Goal: Obtain resource: Download file/media

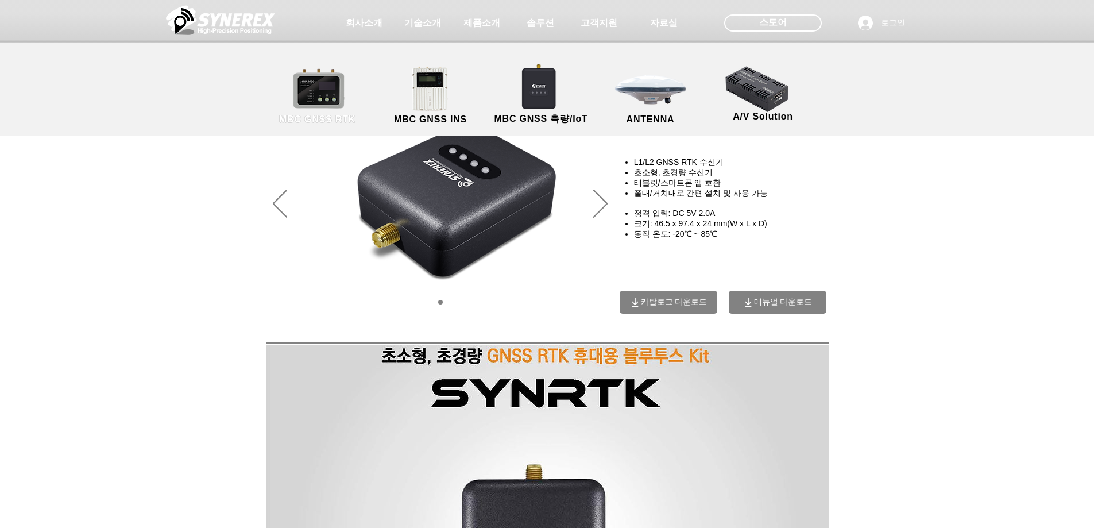
click at [329, 98] on link "MBC GNSS RTK" at bounding box center [317, 96] width 103 height 60
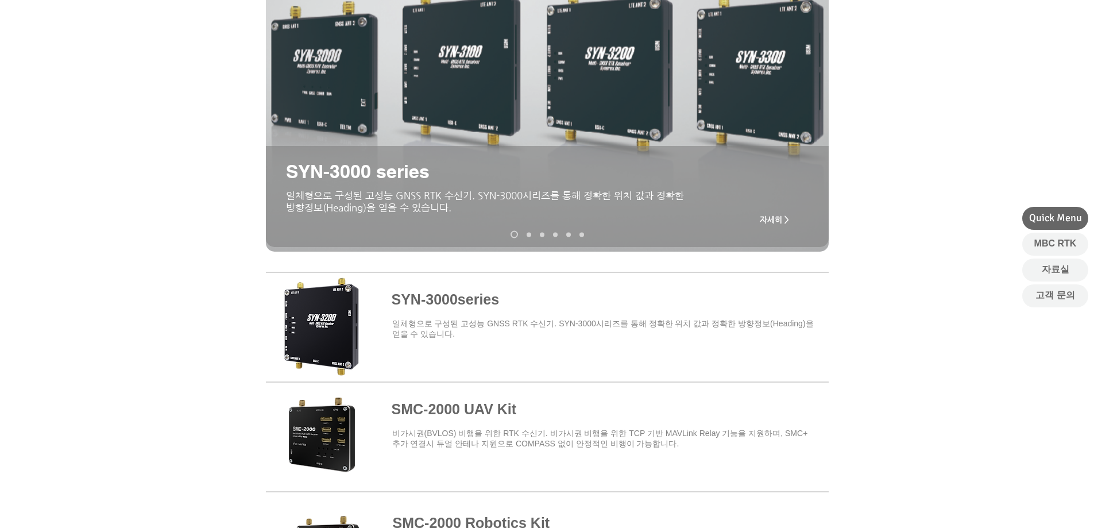
scroll to position [312, 0]
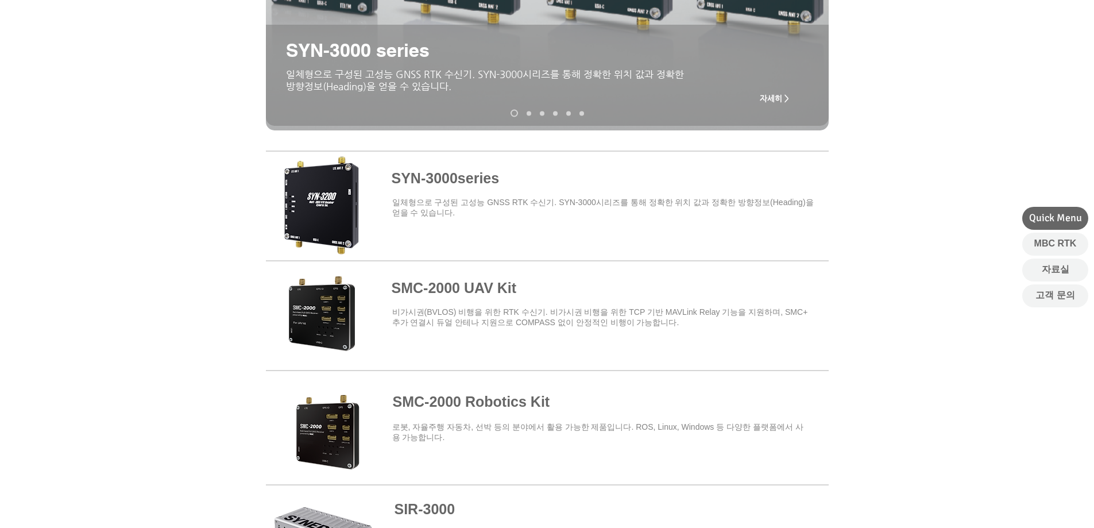
click at [455, 175] on span at bounding box center [547, 203] width 563 height 100
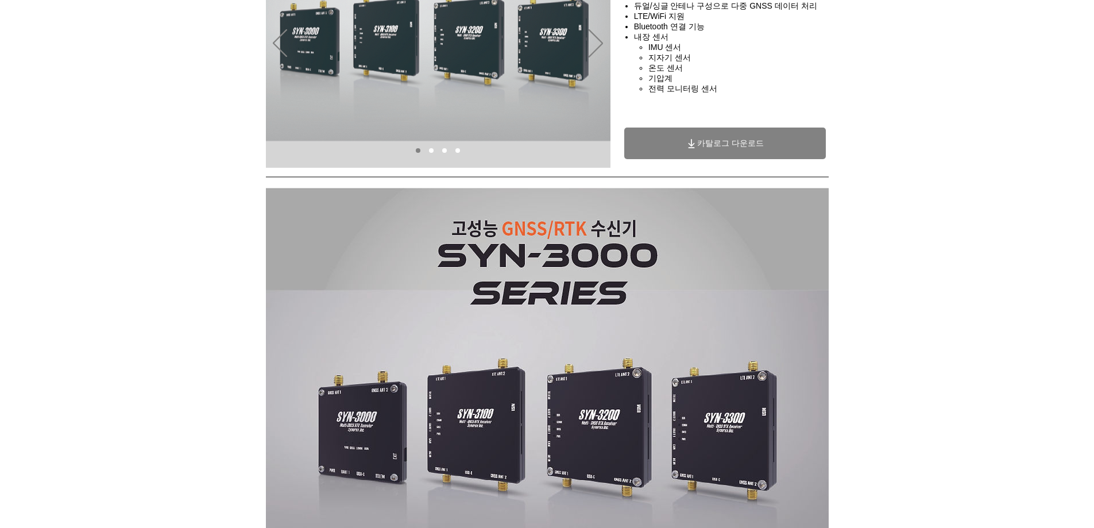
scroll to position [184, 0]
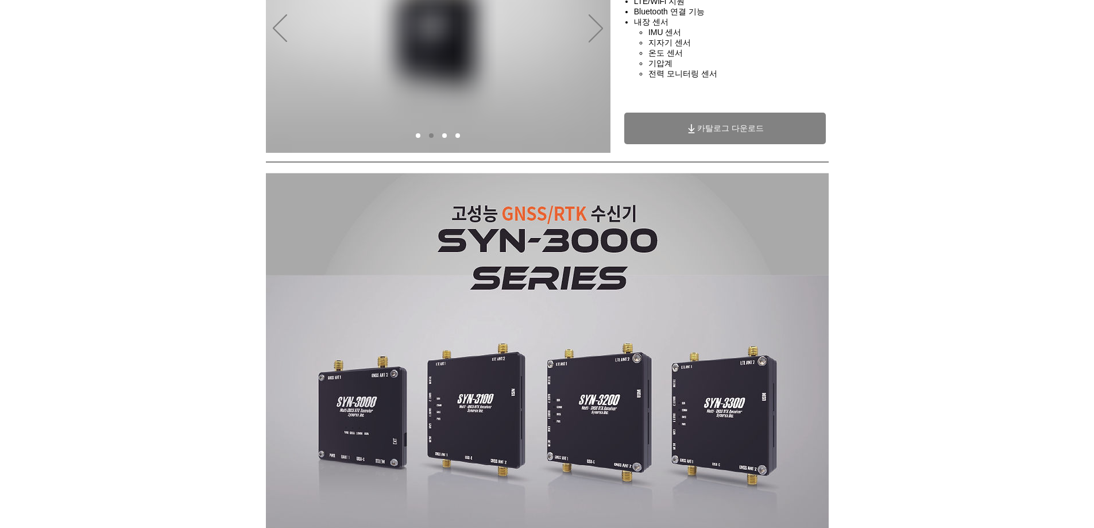
click at [709, 128] on span "카탈로그 다운로드" at bounding box center [730, 128] width 67 height 10
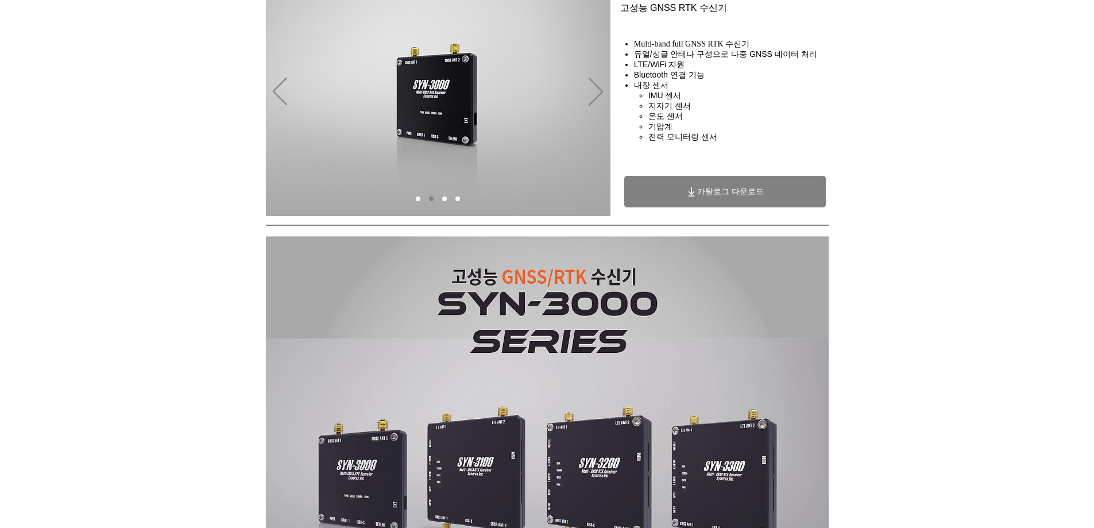
scroll to position [0, 0]
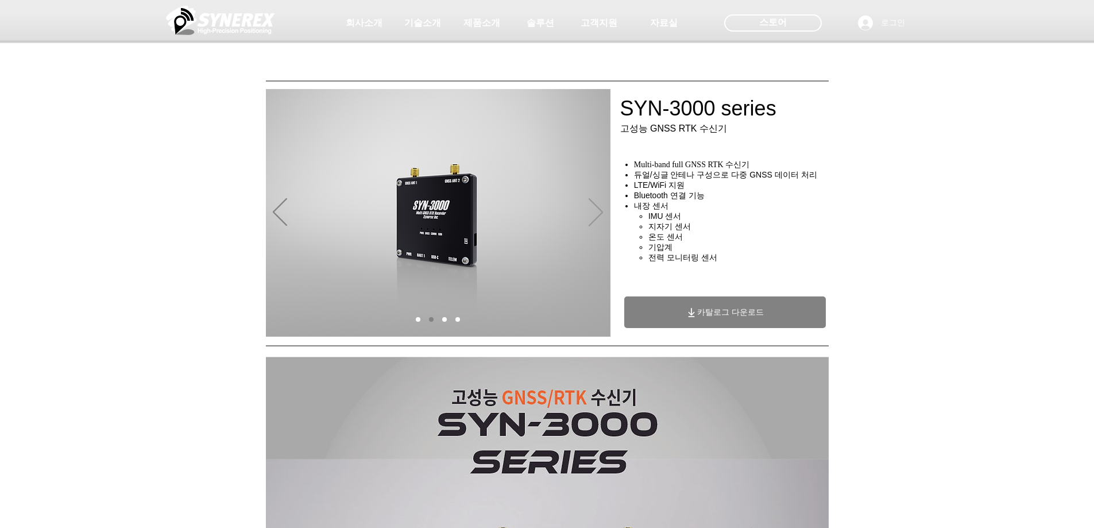
click at [591, 212] on icon "다음" at bounding box center [595, 212] width 14 height 28
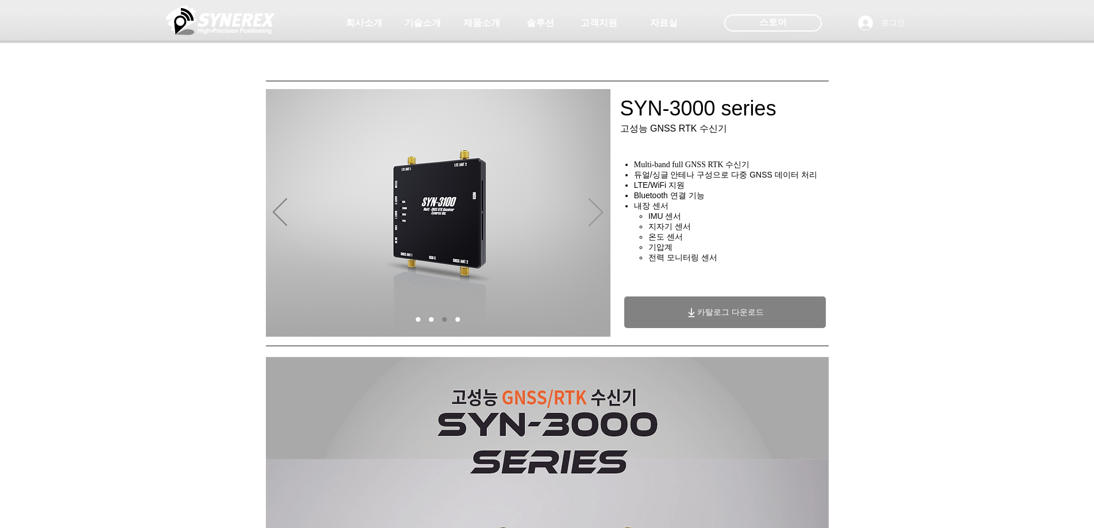
click at [591, 212] on icon "다음" at bounding box center [595, 212] width 14 height 28
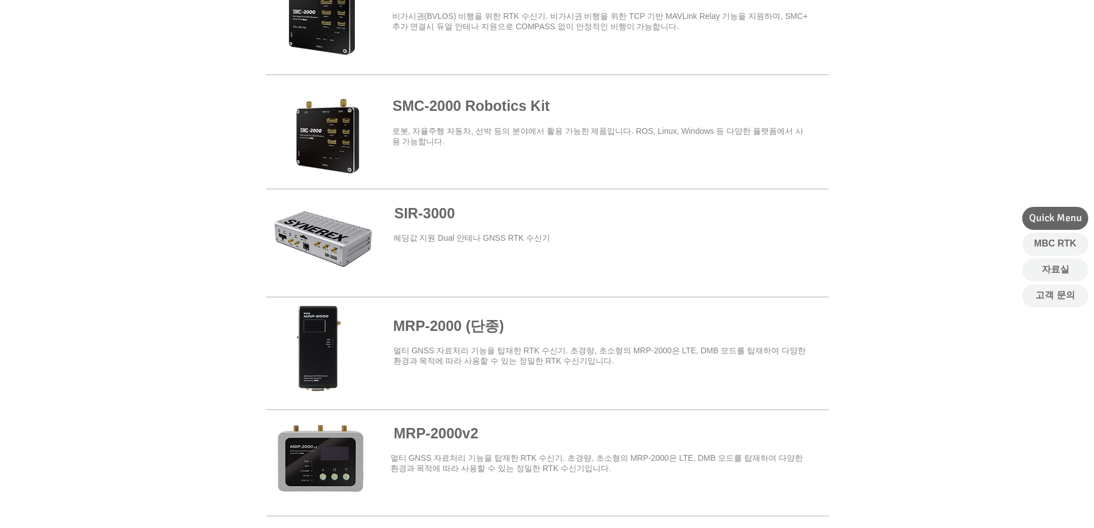
scroll to position [437, 0]
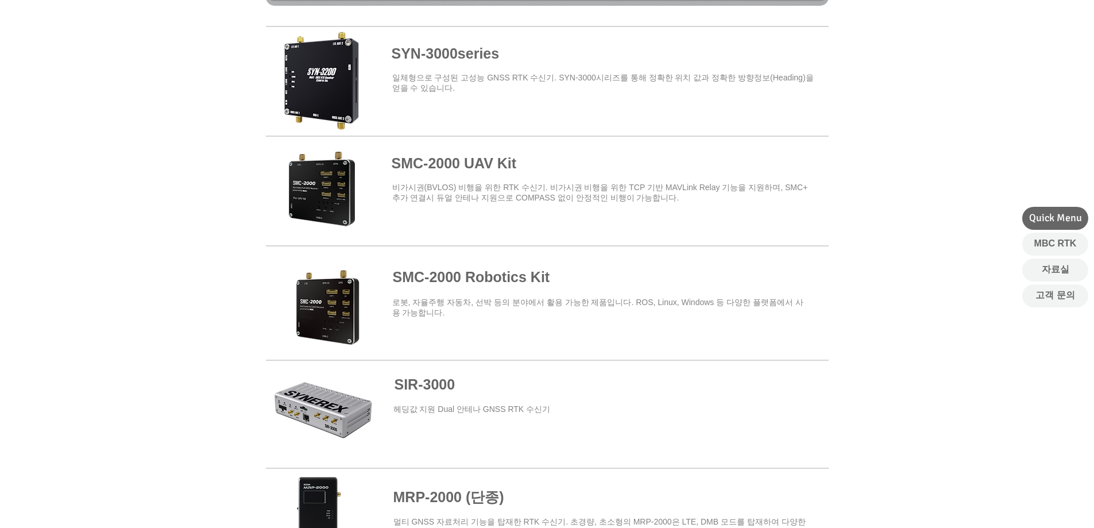
click at [494, 165] on span at bounding box center [547, 188] width 563 height 100
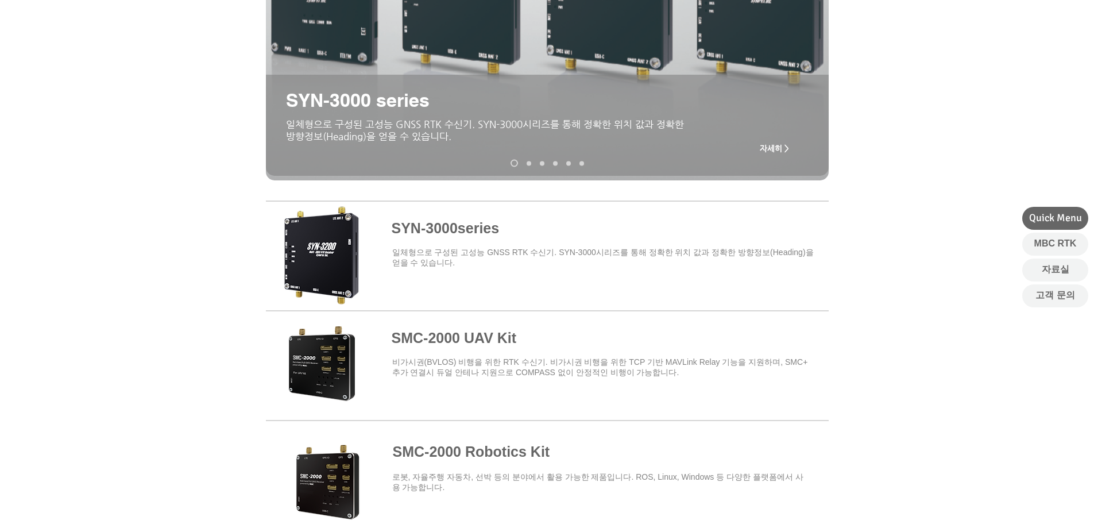
scroll to position [263, 0]
click at [432, 238] on span at bounding box center [547, 253] width 563 height 100
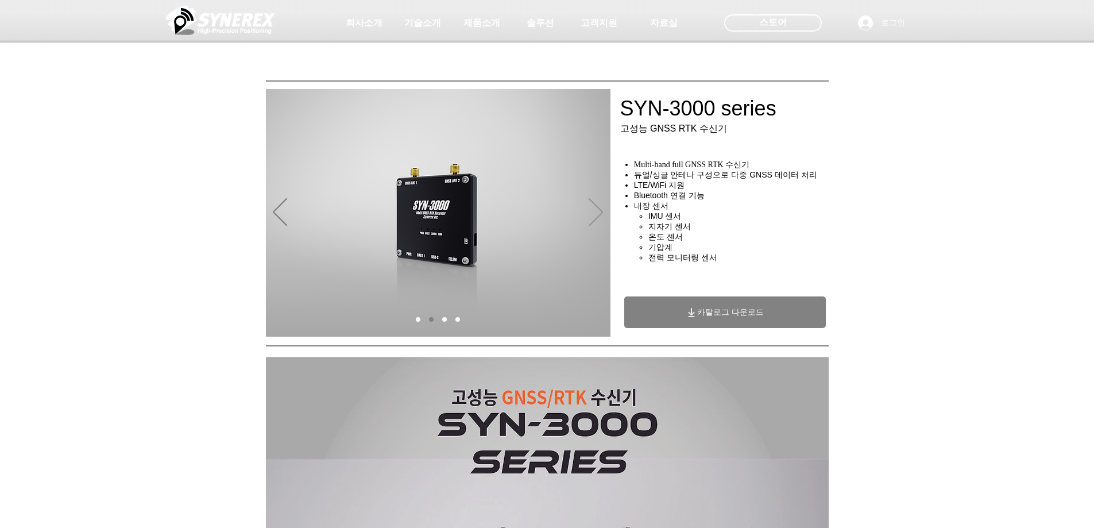
click at [598, 212] on icon "다음" at bounding box center [595, 212] width 14 height 28
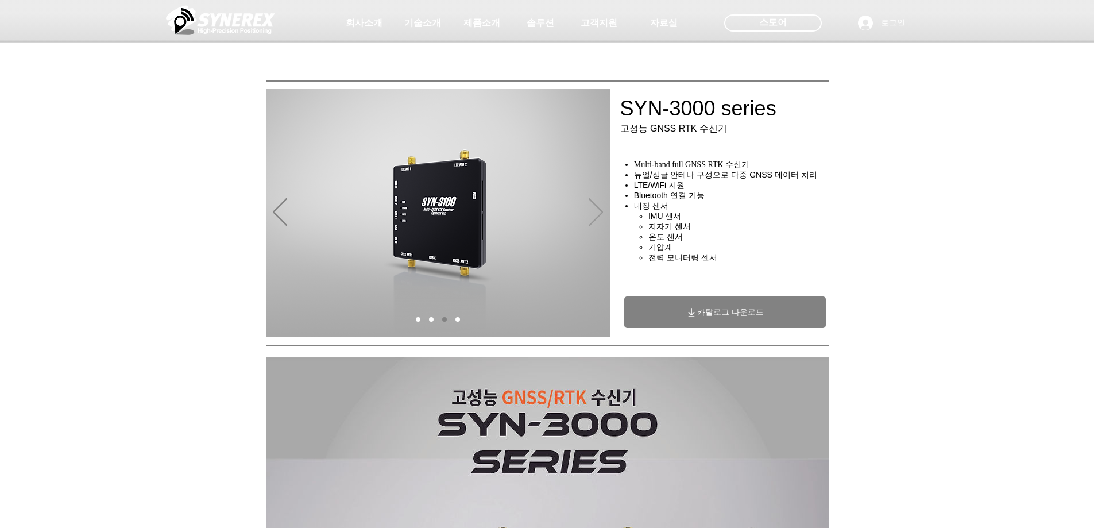
click at [598, 212] on icon "다음" at bounding box center [595, 212] width 14 height 28
click at [712, 303] on span "카탈로그 다운로드" at bounding box center [725, 312] width 202 height 32
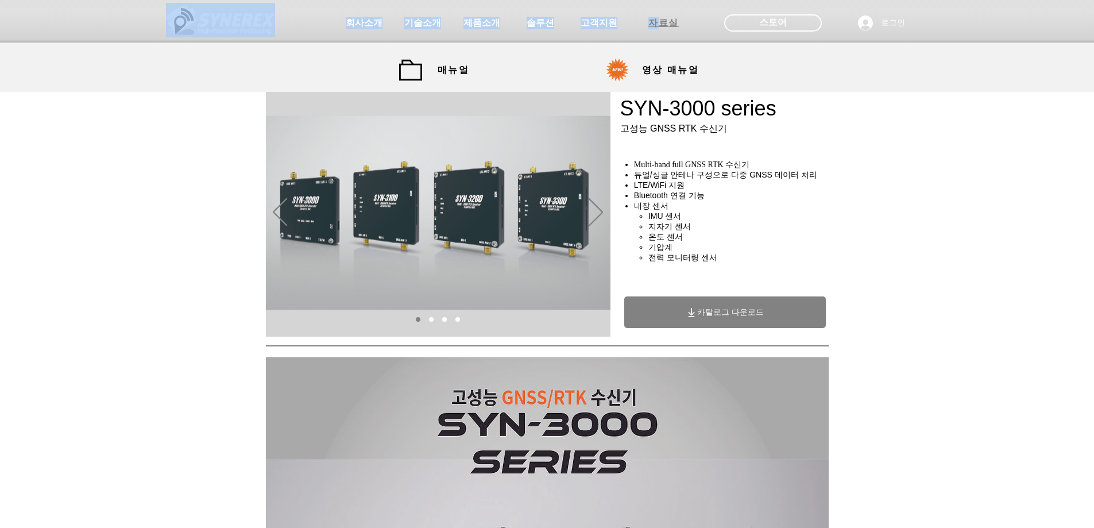
drag, startPoint x: 639, startPoint y: 42, endPoint x: 660, endPoint y: 25, distance: 27.3
click at [660, 25] on div "회사소개 기술소개 제품소개 솔루션 고객지원 자료실 SYNEREX 공식몰 네이버 스마트스토어 스토어 로그인" at bounding box center [547, 21] width 1094 height 43
click at [660, 25] on span "자료실" at bounding box center [663, 23] width 30 height 12
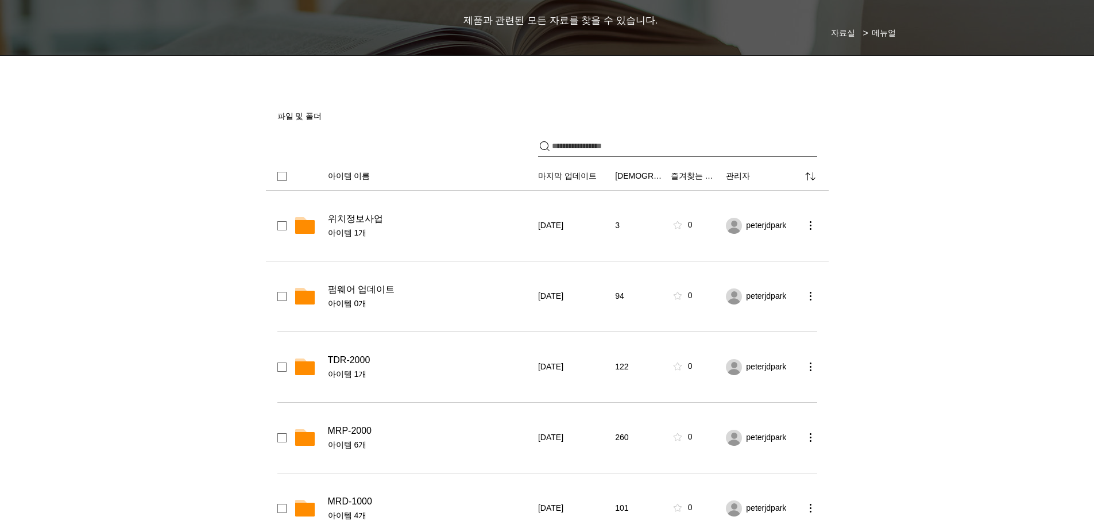
scroll to position [115, 0]
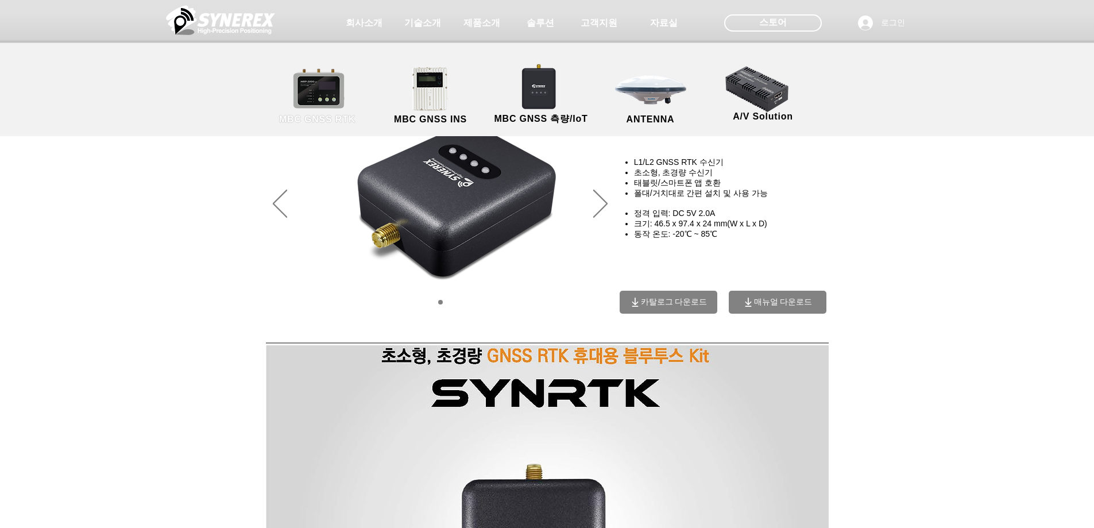
click at [327, 95] on link "MBC GNSS RTK" at bounding box center [317, 96] width 103 height 60
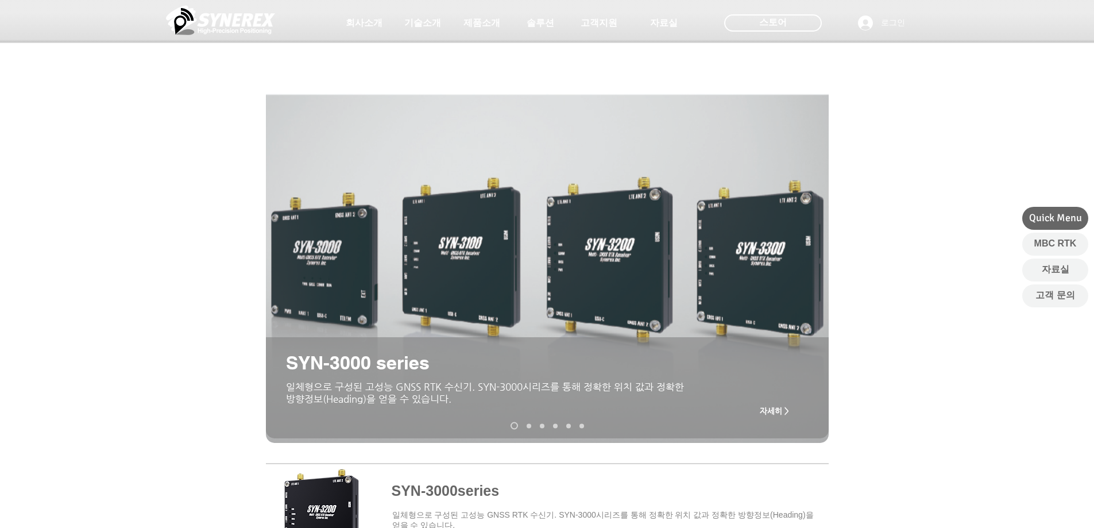
click at [527, 426] on link "SMC-2000" at bounding box center [528, 425] width 5 height 5
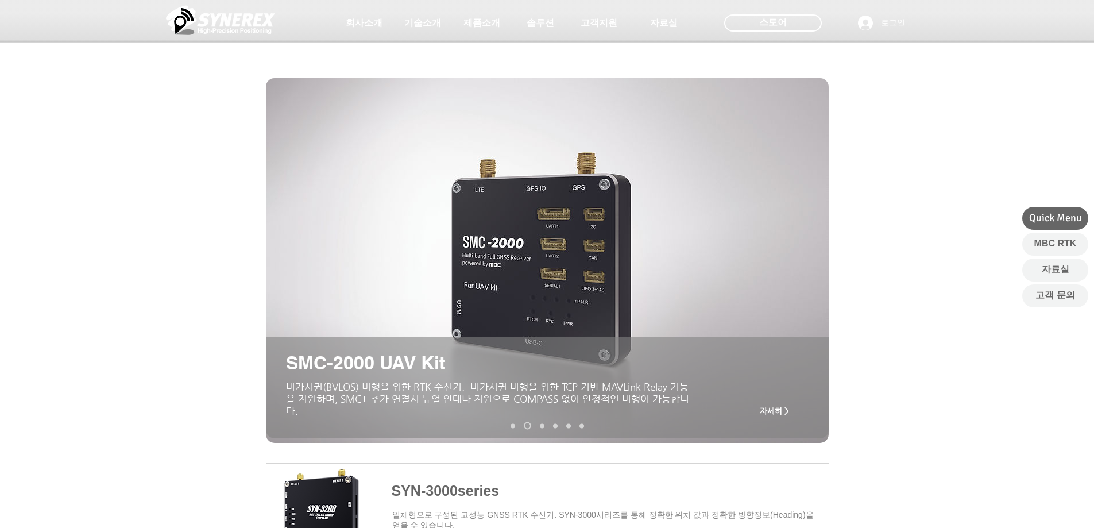
click at [543, 425] on link "MRP-2000v2" at bounding box center [542, 425] width 5 height 5
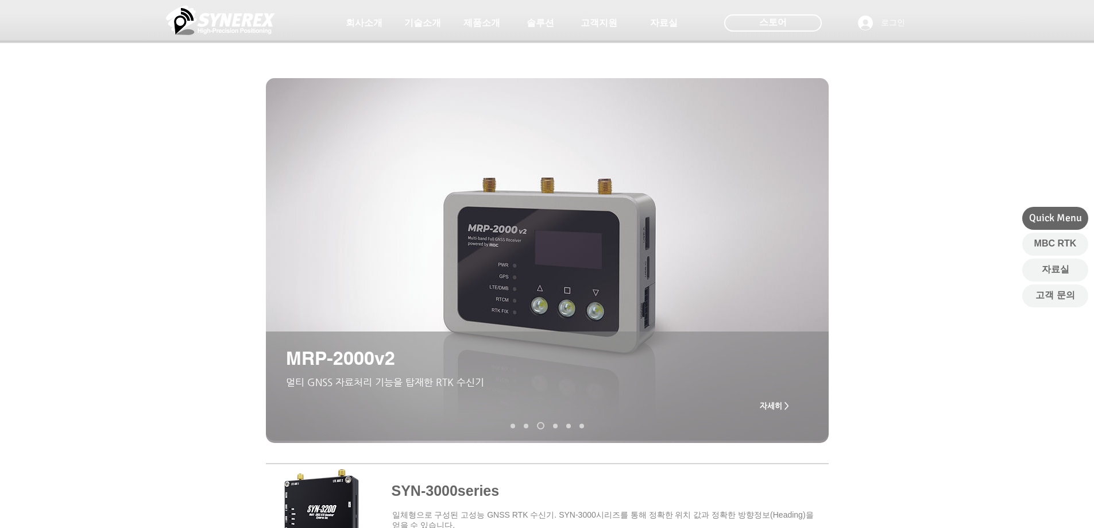
click at [512, 424] on link "SYN-3000 series" at bounding box center [512, 425] width 5 height 5
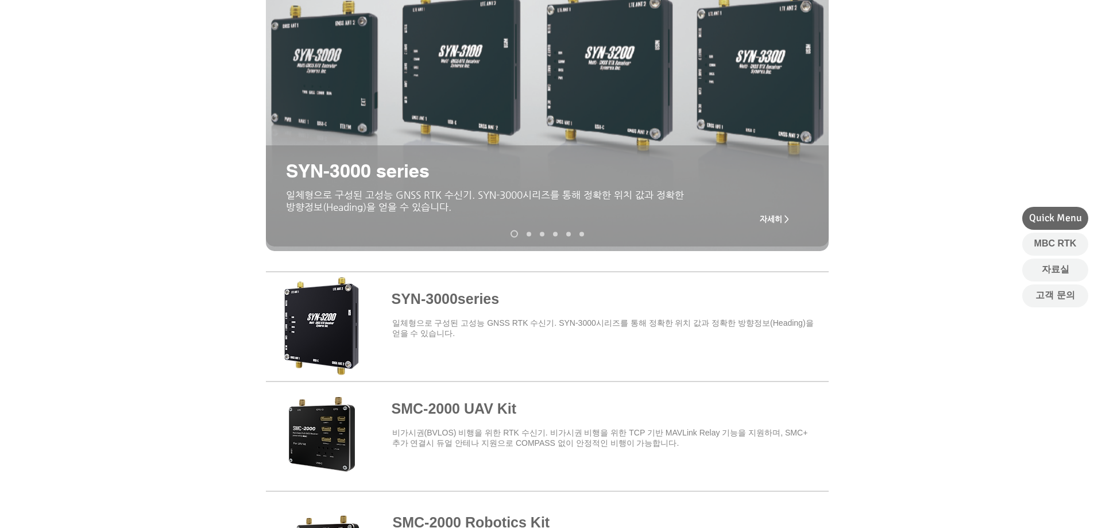
scroll to position [200, 0]
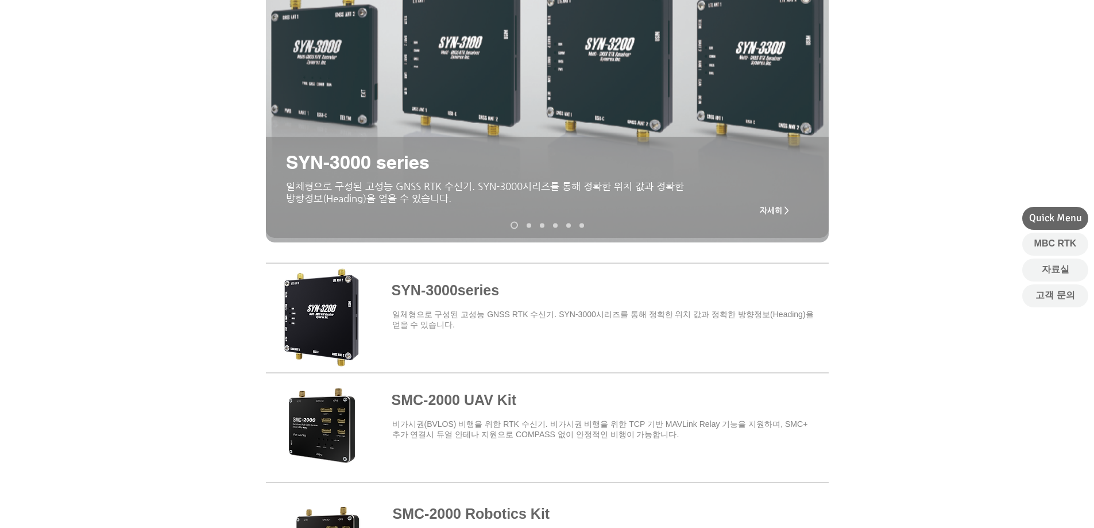
click at [542, 223] on link "MRP-2000v2" at bounding box center [542, 225] width 5 height 5
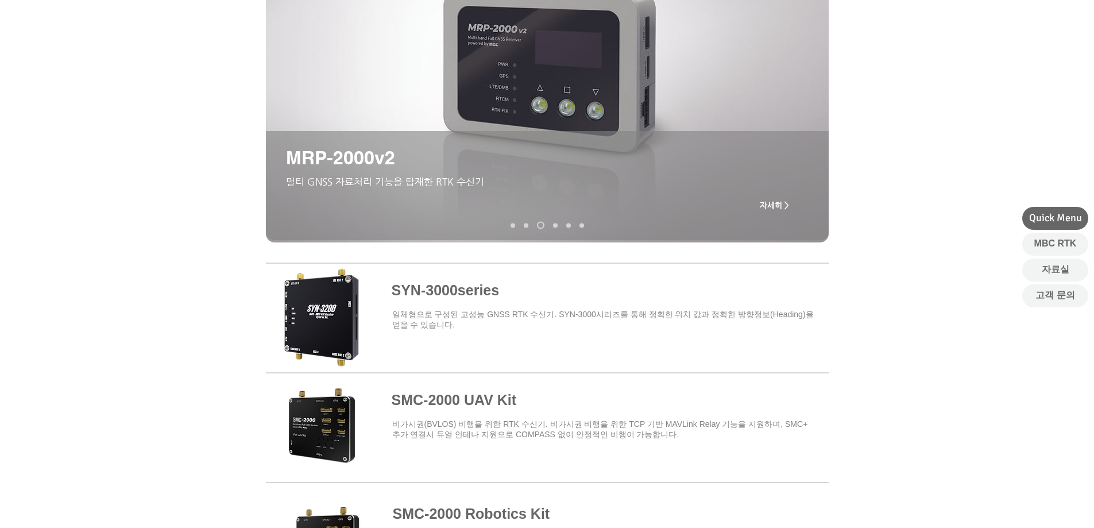
scroll to position [78, 0]
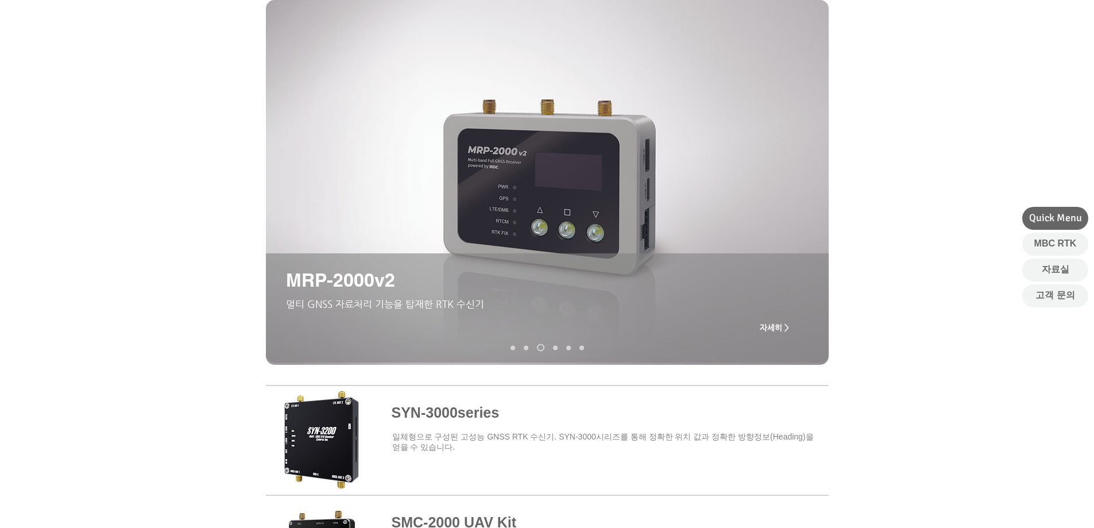
click at [556, 347] on link "MRD-1000v2" at bounding box center [555, 347] width 5 height 5
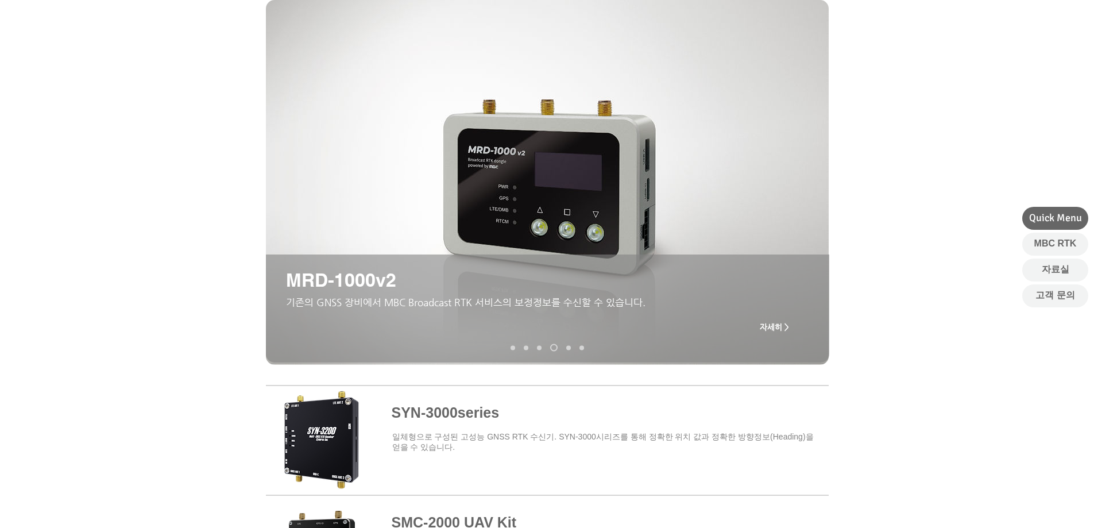
click at [568, 347] on link "TDR-3000" at bounding box center [568, 347] width 5 height 5
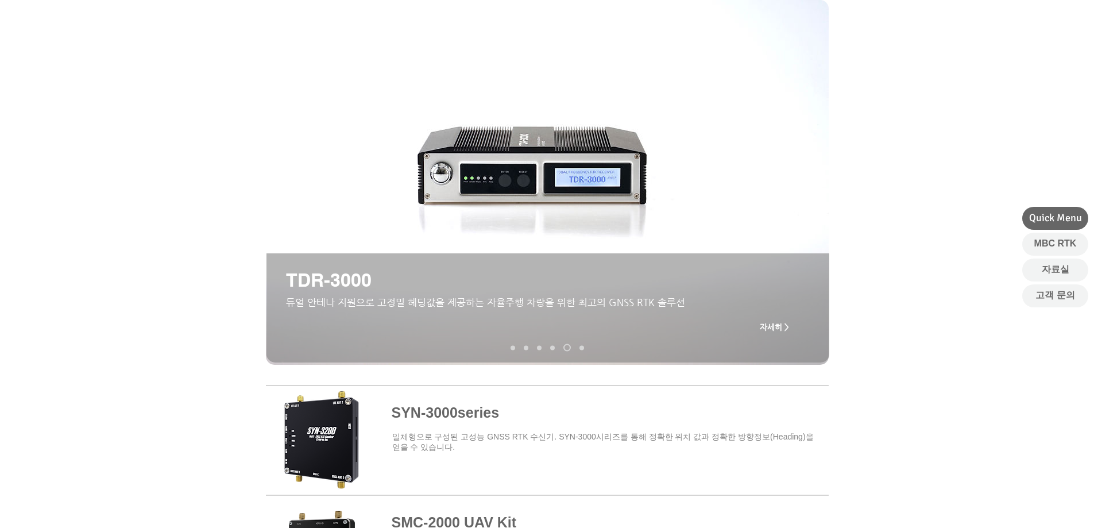
click at [583, 347] on link "MDU-2000 UAV Kit" at bounding box center [581, 347] width 5 height 5
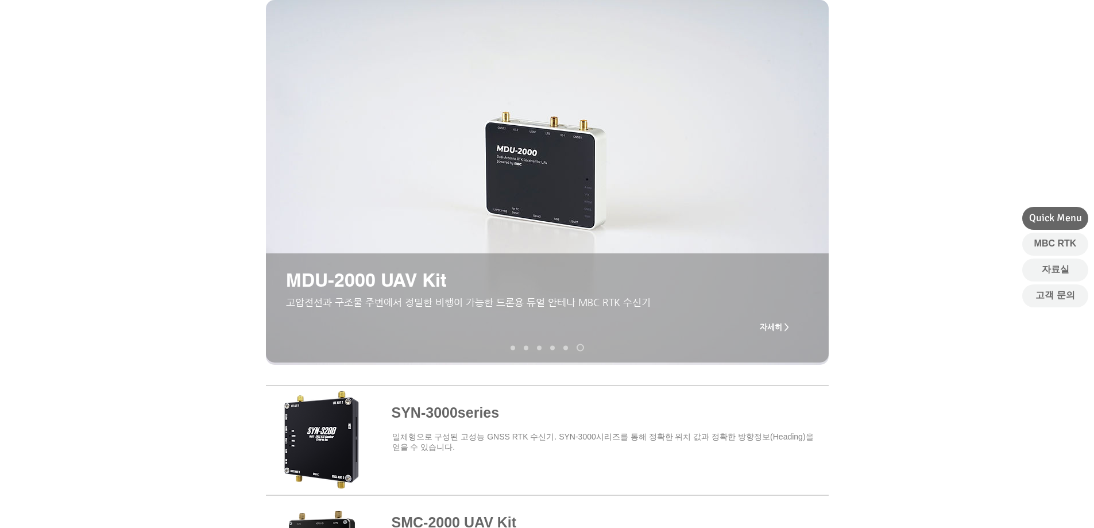
click at [512, 346] on link "SYN-3000 series" at bounding box center [512, 347] width 5 height 5
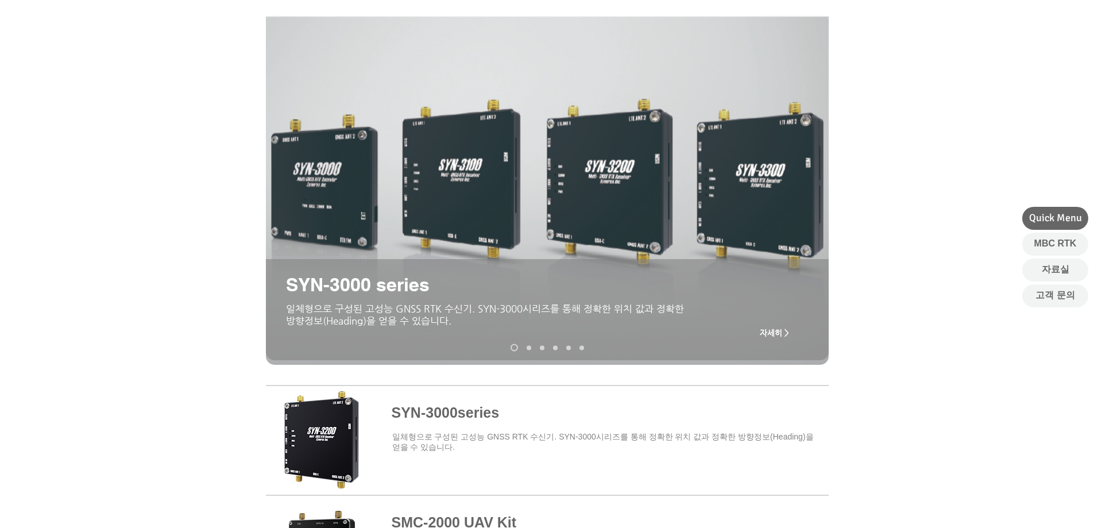
click at [766, 331] on span "자세히 >" at bounding box center [774, 332] width 29 height 9
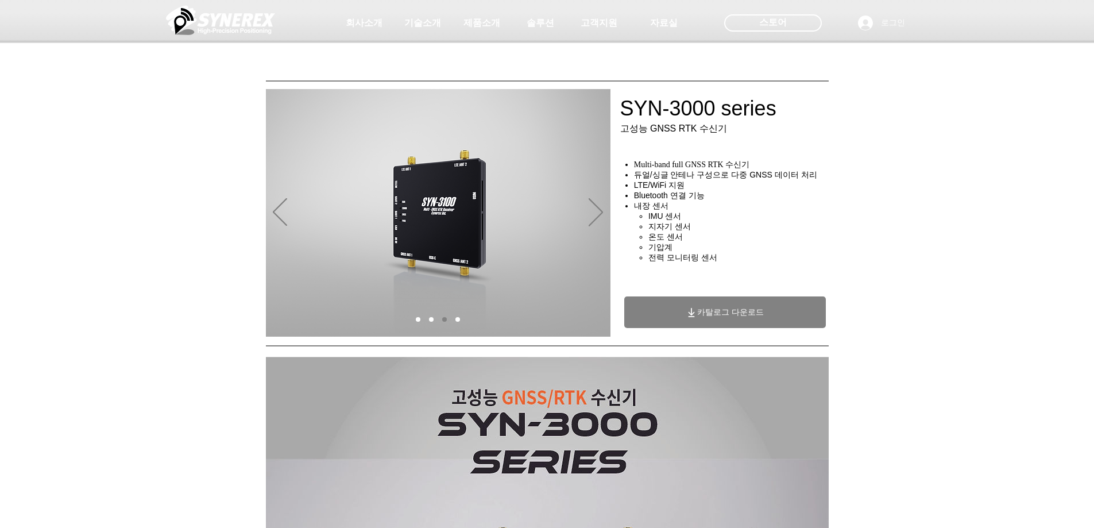
scroll to position [13, 0]
